Goal: Task Accomplishment & Management: Manage account settings

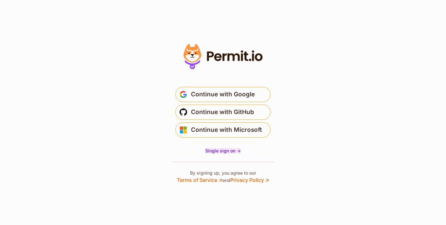
click at [222, 150] on span "Single sign on ->" at bounding box center [223, 150] width 36 height 5
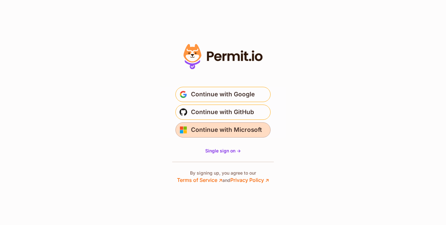
click at [222, 131] on span "Continue with Microsoft" at bounding box center [226, 130] width 71 height 10
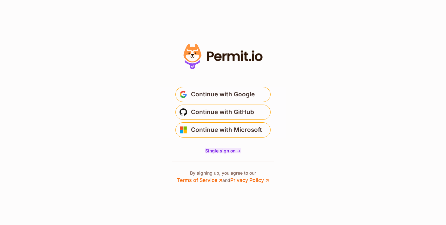
click at [226, 151] on span "Single sign on ->" at bounding box center [223, 150] width 36 height 5
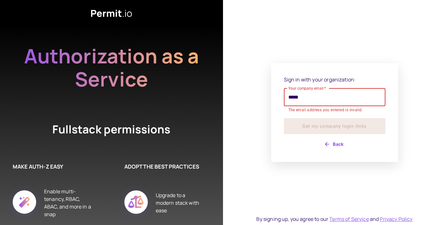
type input "**********"
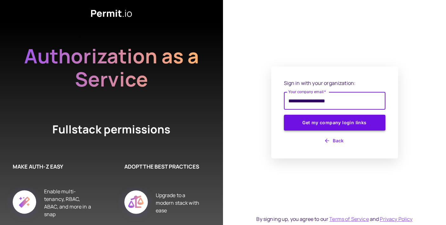
click at [343, 127] on button "Get my company login links" at bounding box center [335, 123] width 102 height 16
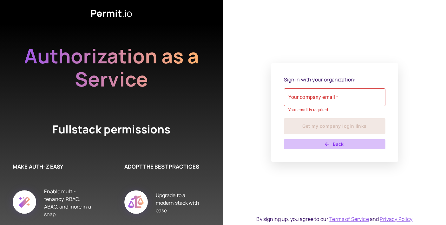
click at [336, 145] on button "Back" at bounding box center [335, 144] width 102 height 10
